Goal: Task Accomplishment & Management: Use online tool/utility

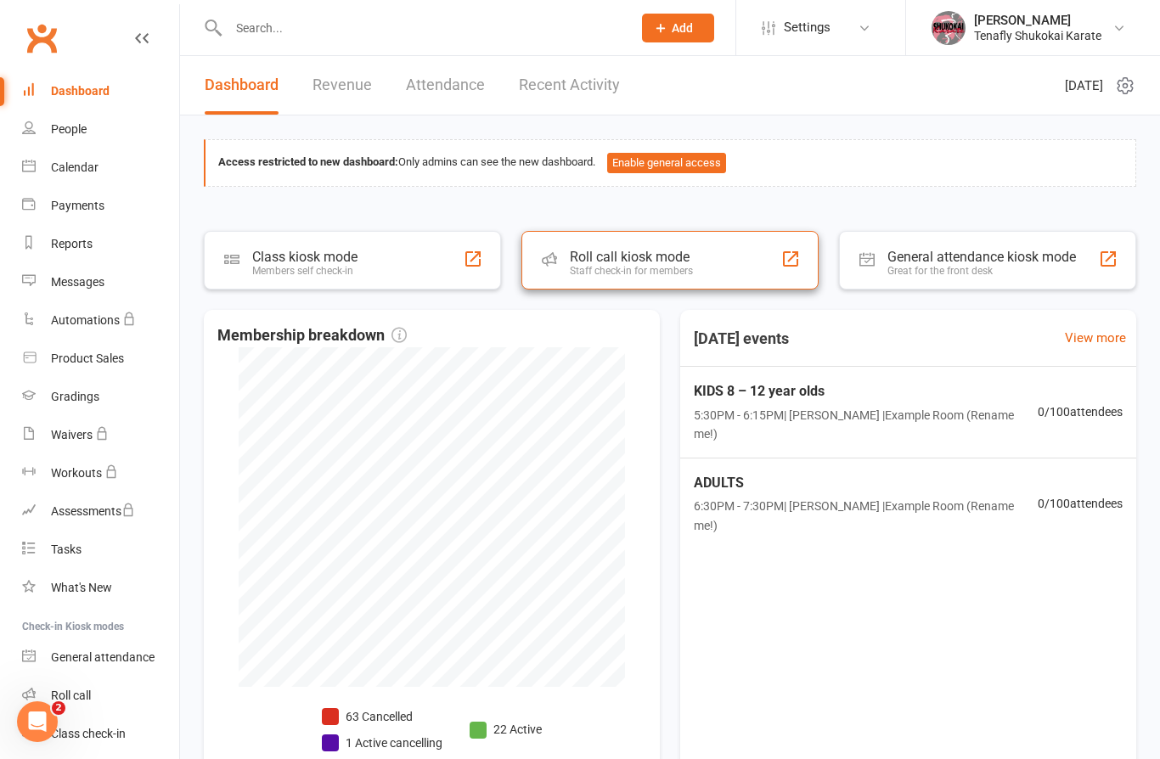
click at [694, 261] on div "Roll call kiosk mode Staff check-in for members" at bounding box center [669, 260] width 297 height 59
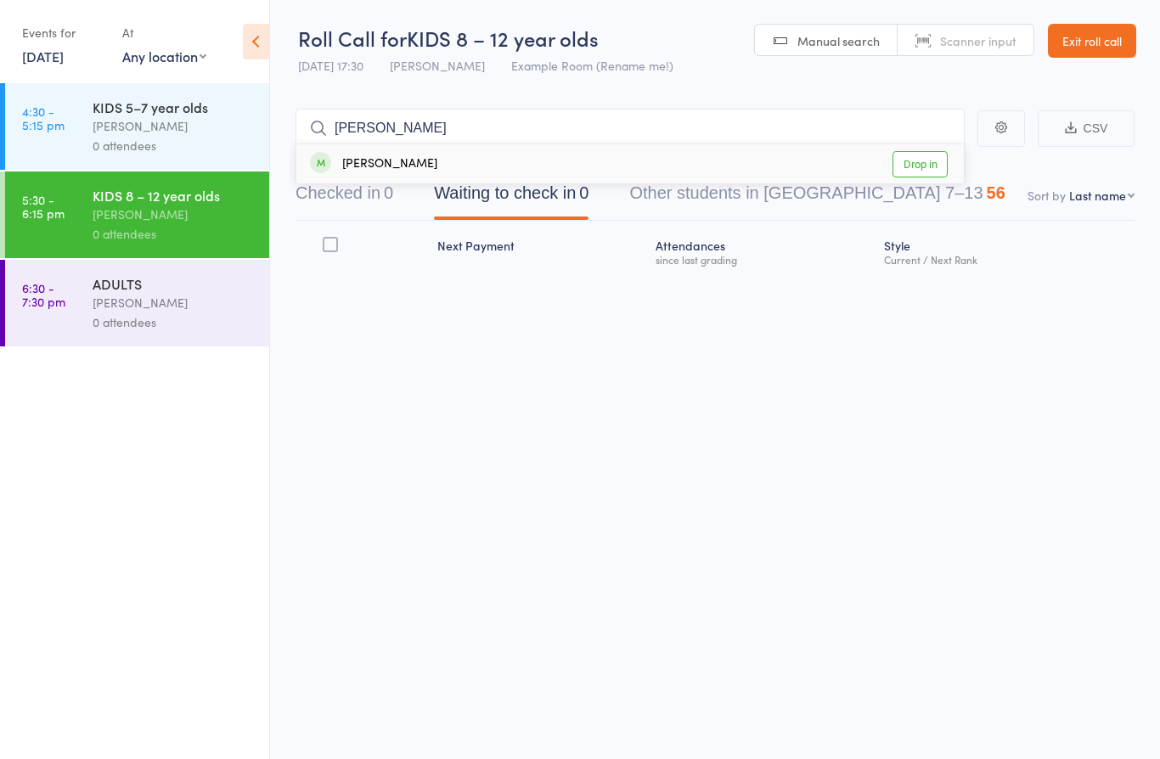
type input "[PERSON_NAME]"
click at [456, 169] on div "[PERSON_NAME] Drop in" at bounding box center [629, 163] width 667 height 39
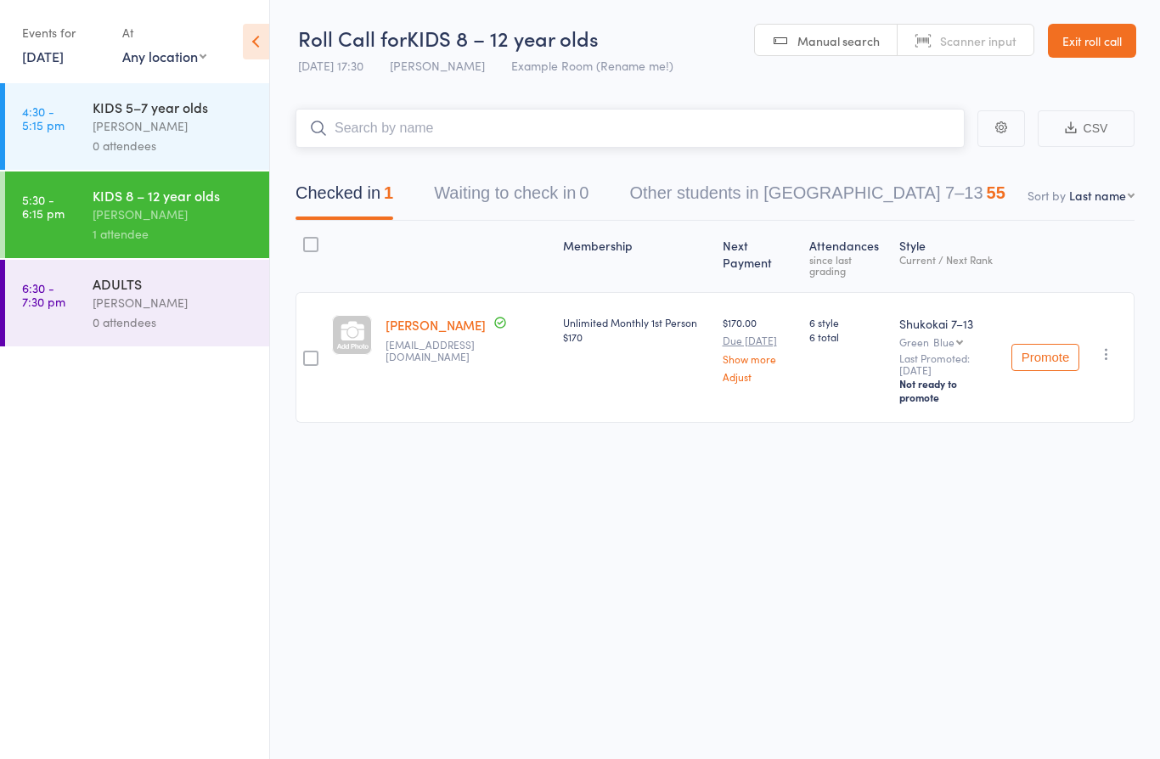
type input "A"
type input "Zaya"
click at [469, 160] on div "Zaya Rodin Drop in" at bounding box center [629, 163] width 667 height 39
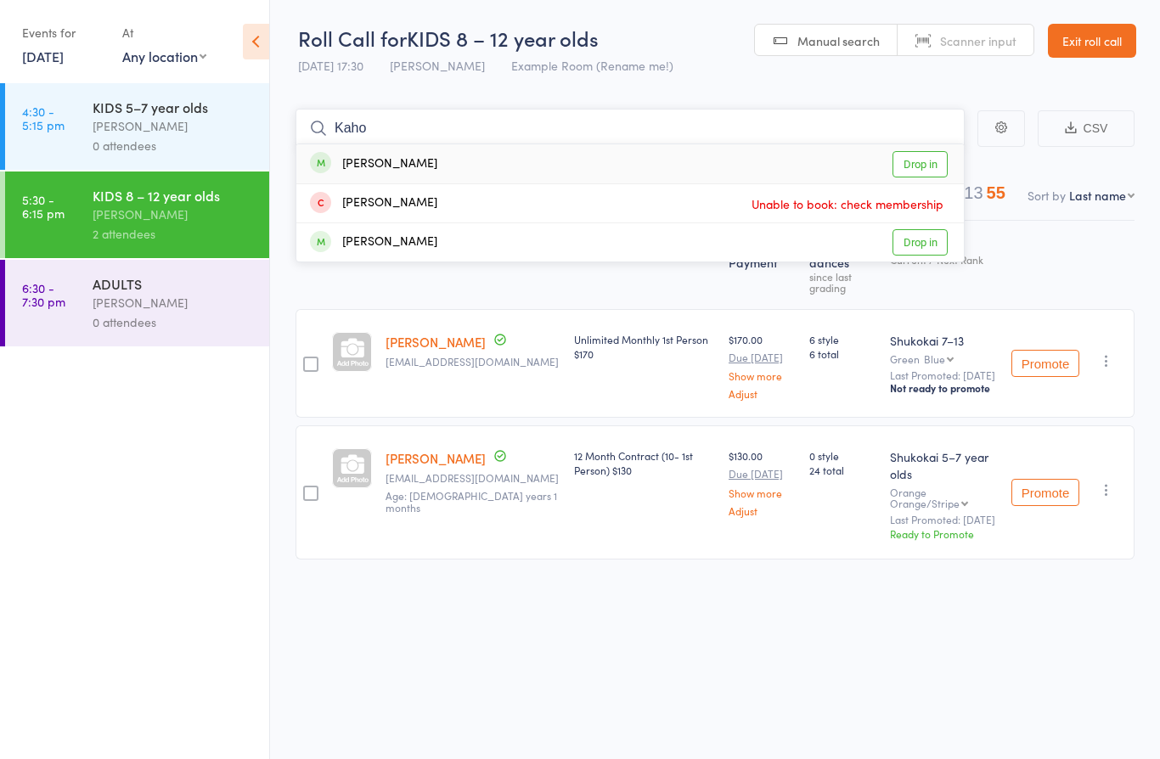
type input "Kaho"
click at [496, 168] on div "Kaho Oikawa Drop in" at bounding box center [629, 163] width 667 height 39
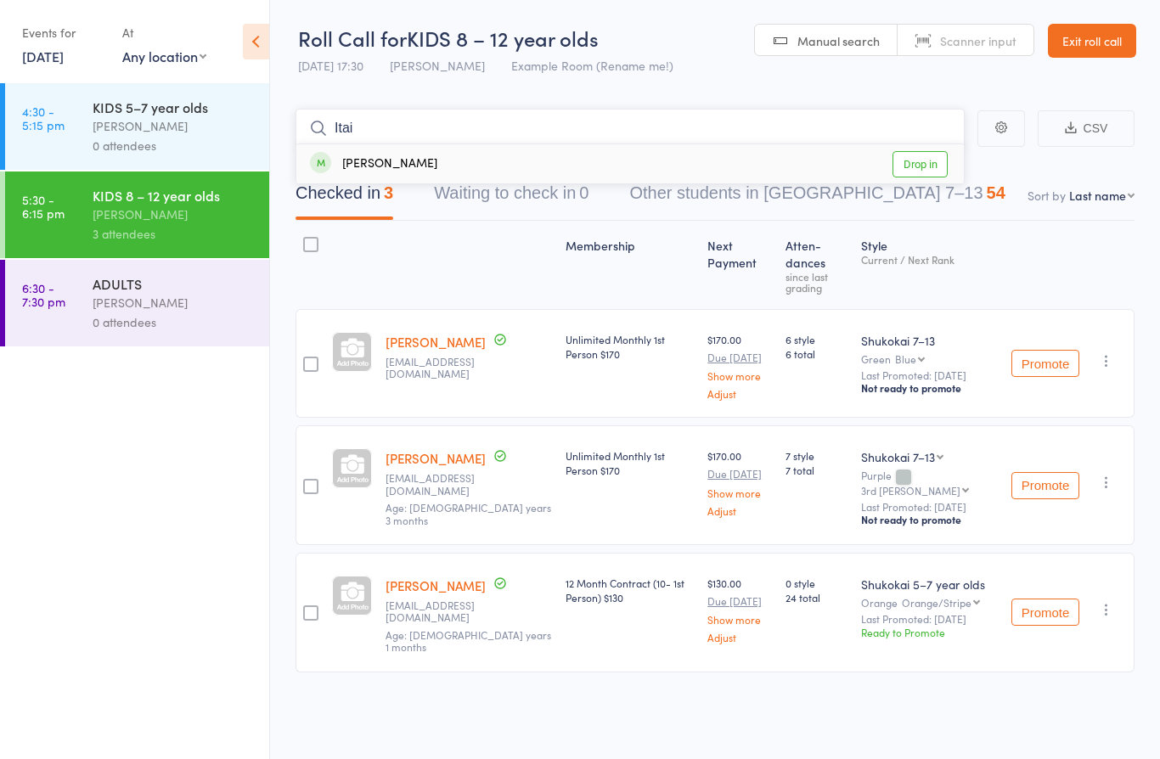
type input "Itai"
click at [455, 183] on div "Itai Lidor Drop in" at bounding box center [629, 163] width 667 height 39
click at [477, 165] on div "Checked in 3 Waiting to check in 0 Other students in Shukokai 7–13 54" at bounding box center [714, 184] width 839 height 73
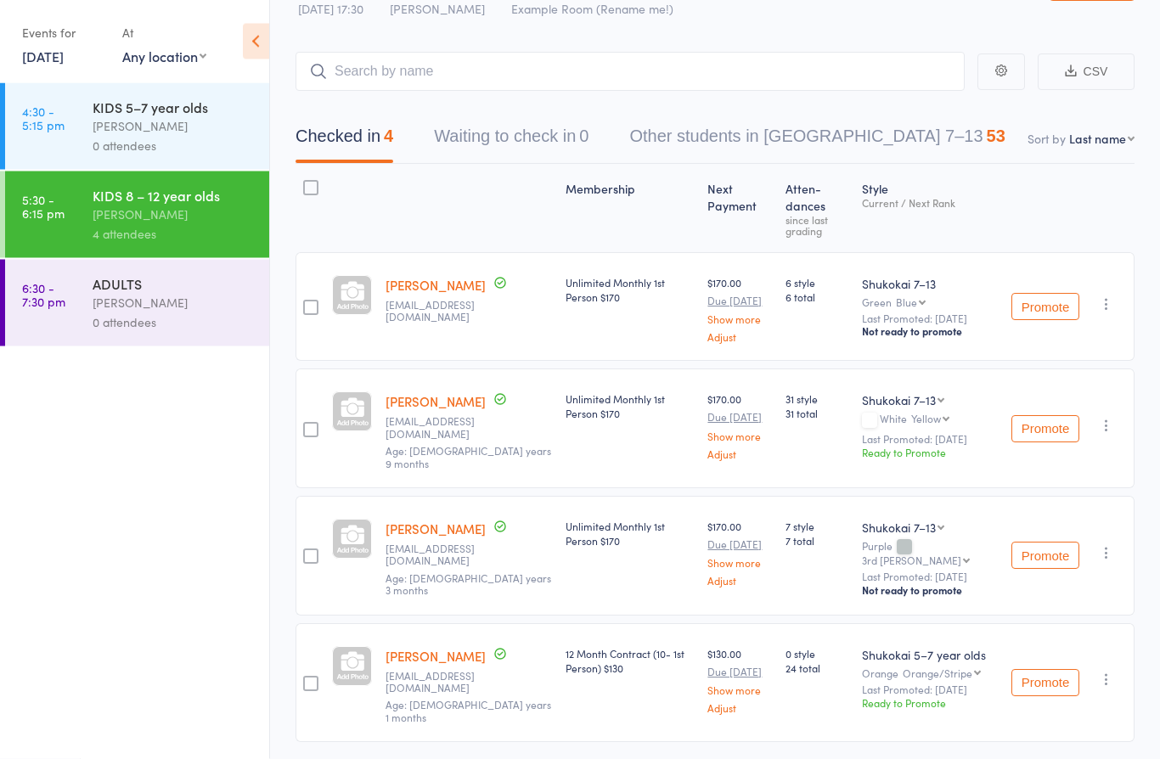
scroll to position [93, 0]
